Goal: Transaction & Acquisition: Purchase product/service

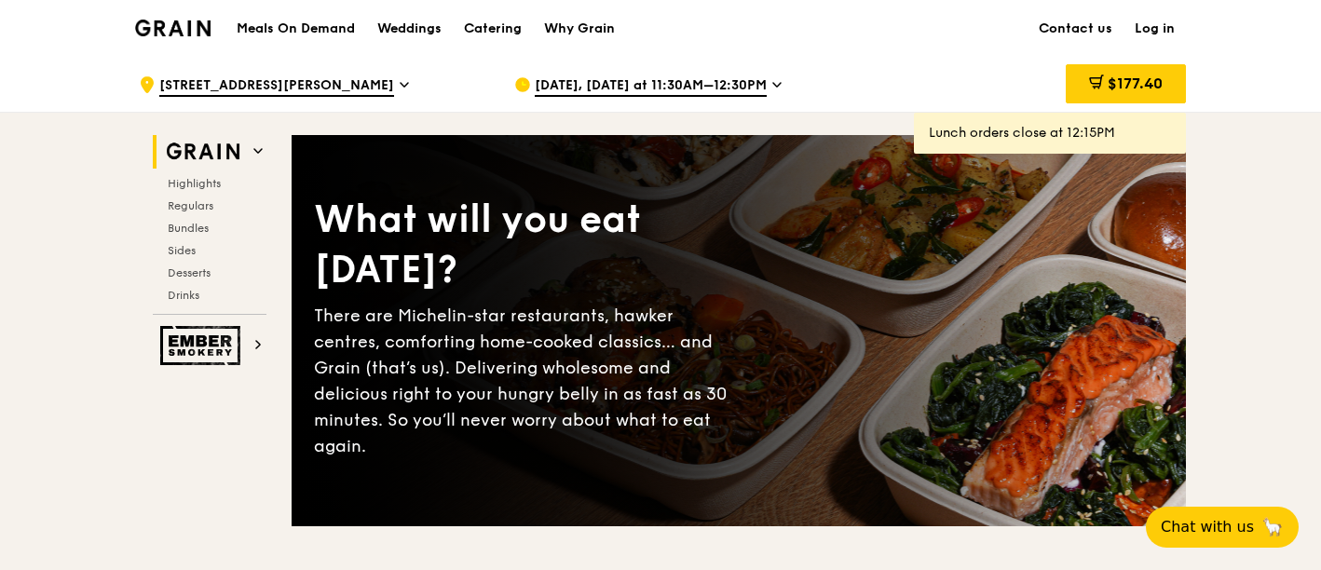
click at [742, 79] on span "[DATE], [DATE] at 11:30AM–12:30PM" at bounding box center [651, 86] width 232 height 20
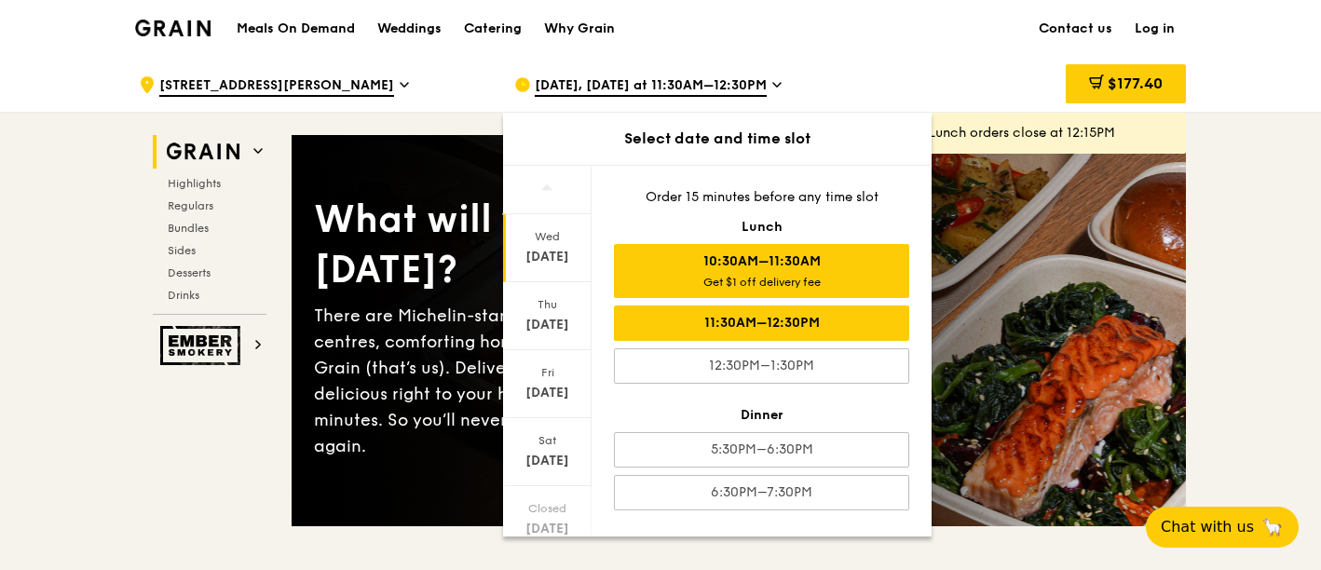
click at [777, 258] on div "10:30AM–11:30AM Get $1 off delivery fee" at bounding box center [761, 271] width 295 height 54
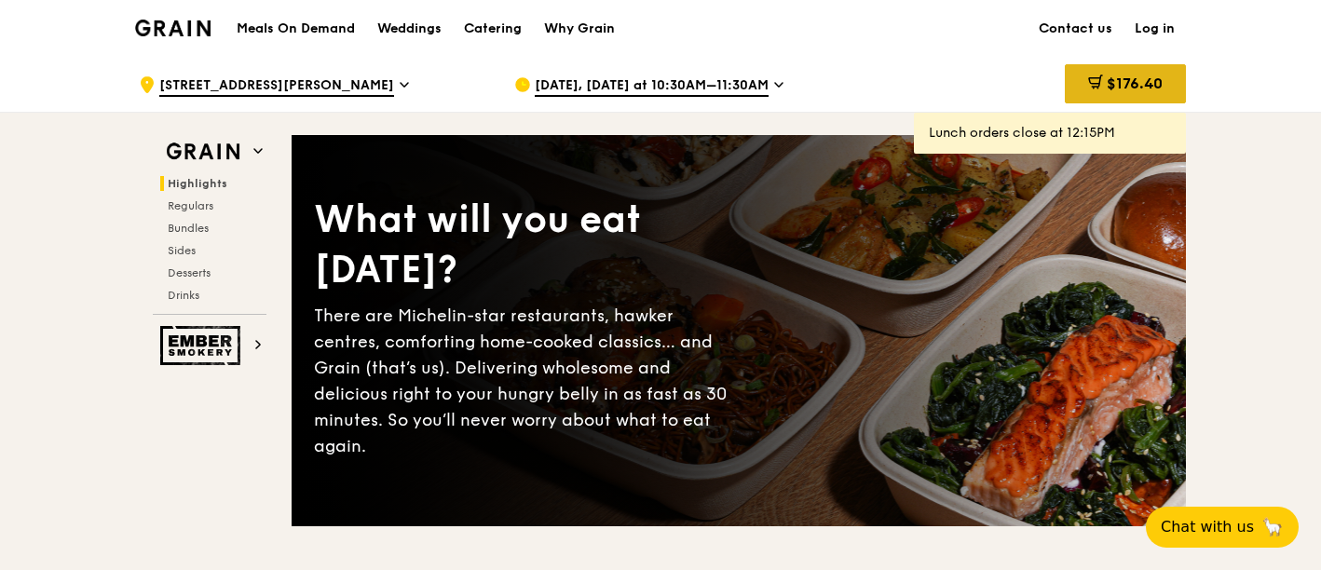
click at [1141, 78] on span "$176.40" at bounding box center [1135, 84] width 56 height 18
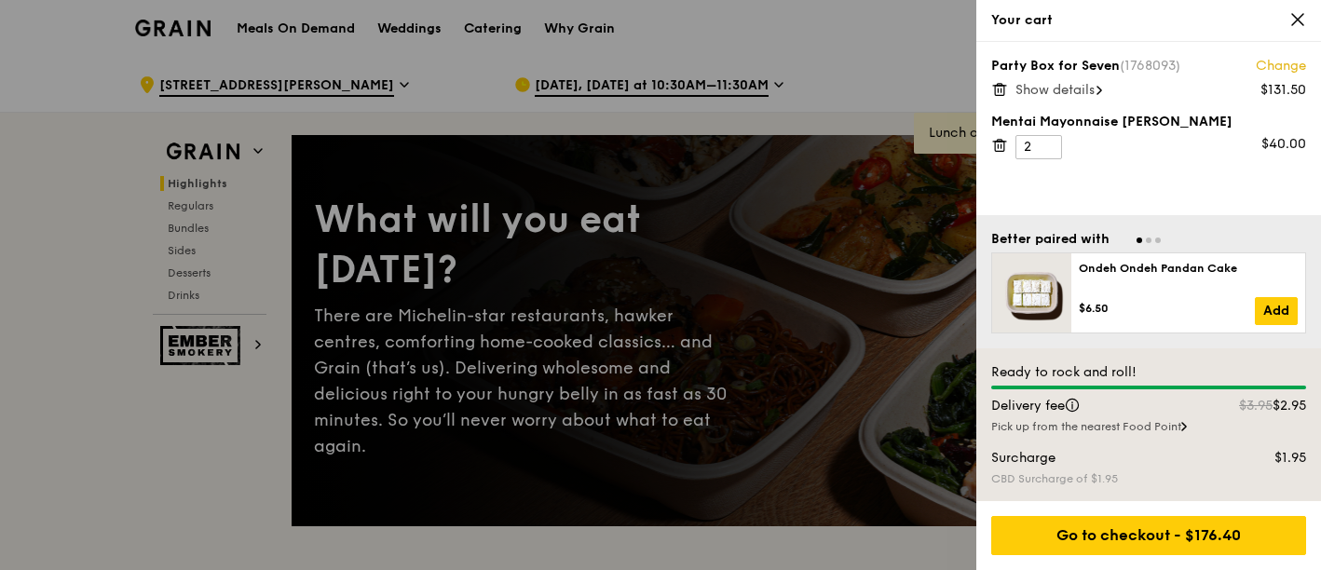
click at [1281, 63] on link "Change" at bounding box center [1281, 66] width 50 height 19
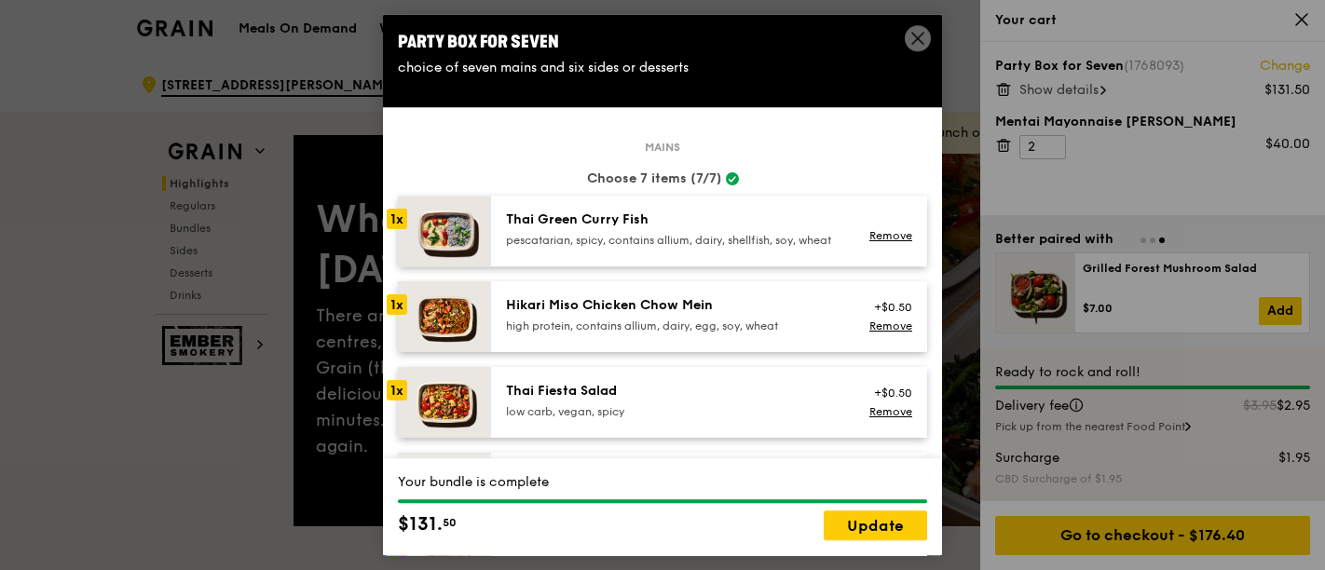
click at [910, 33] on icon at bounding box center [917, 38] width 17 height 17
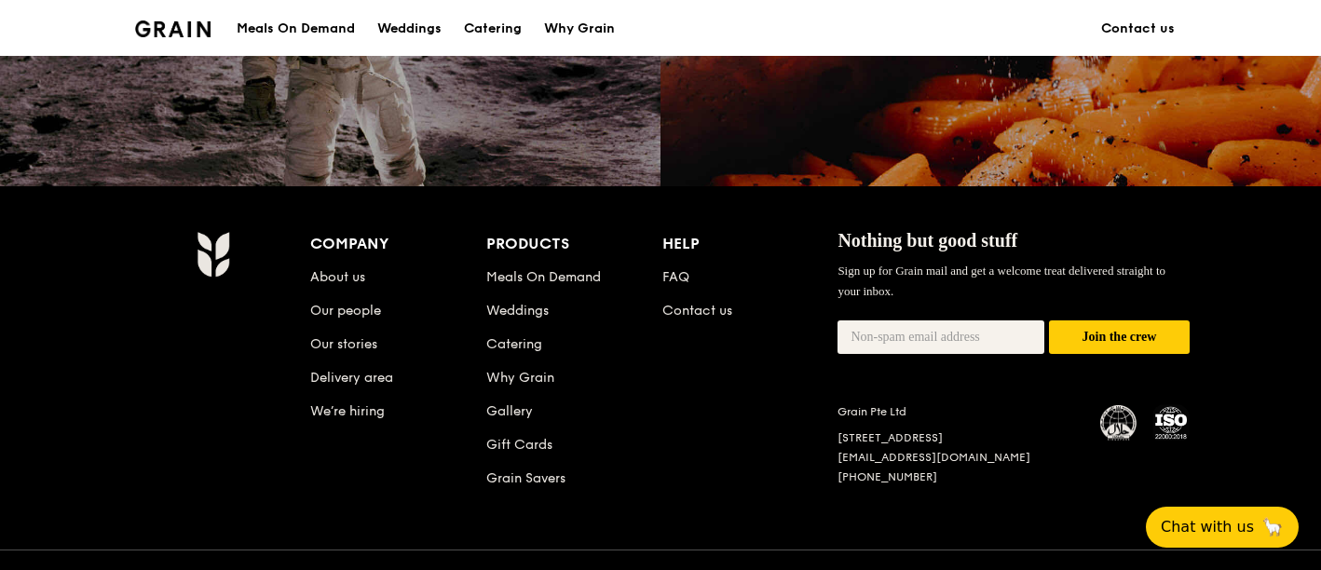
scroll to position [1834, 0]
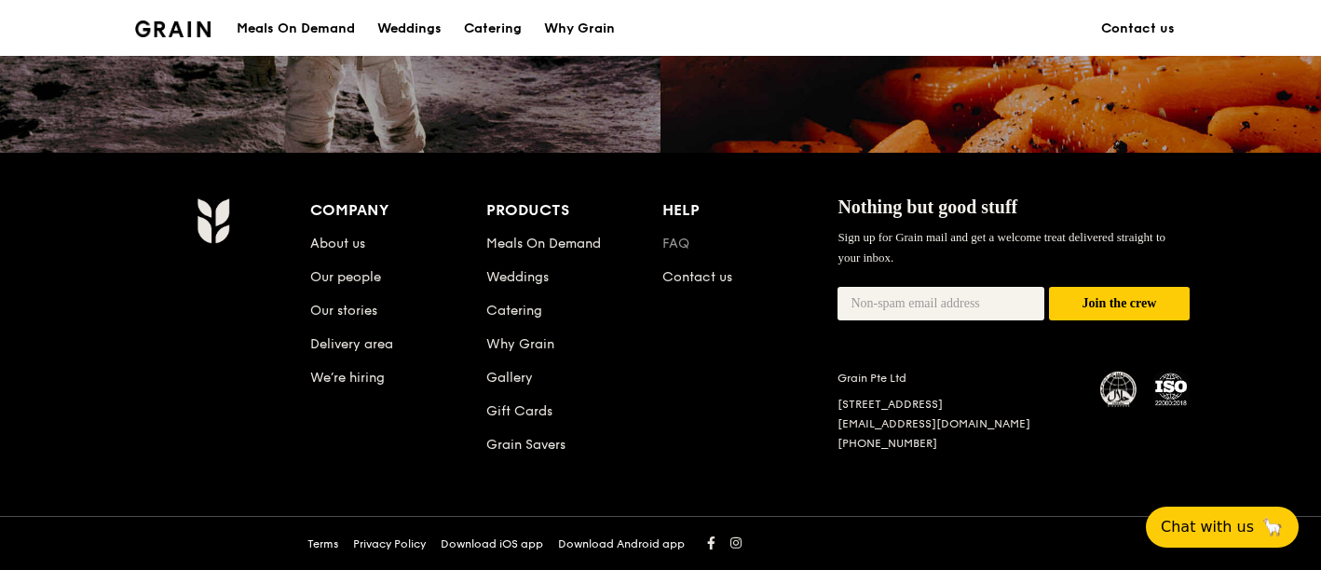
click at [673, 237] on link "FAQ" at bounding box center [676, 244] width 27 height 16
